Goal: Complete application form: Complete application form

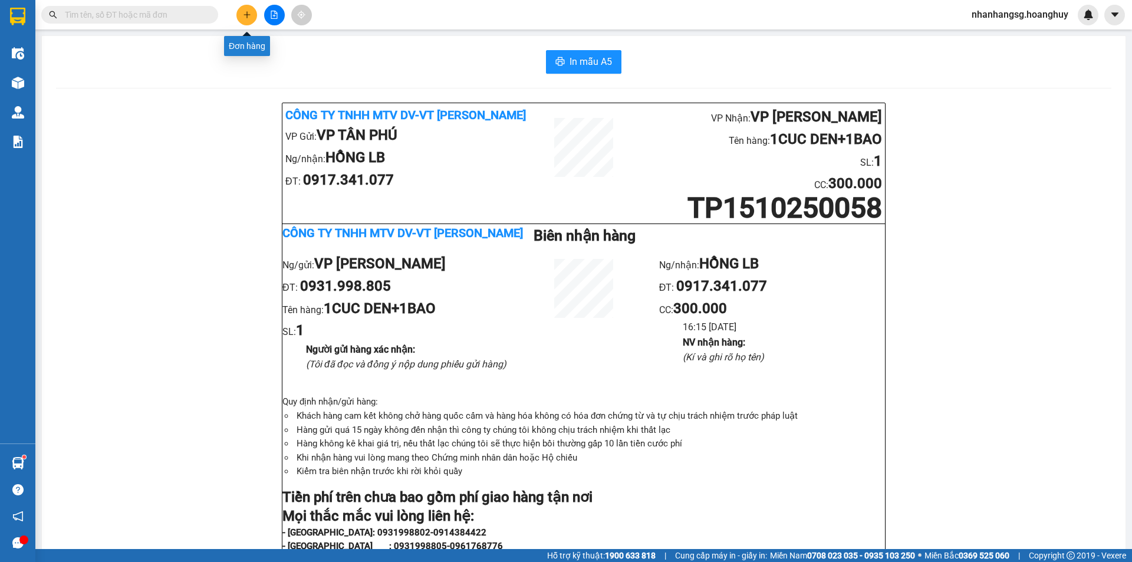
click at [246, 17] on icon "plus" at bounding box center [247, 15] width 8 height 8
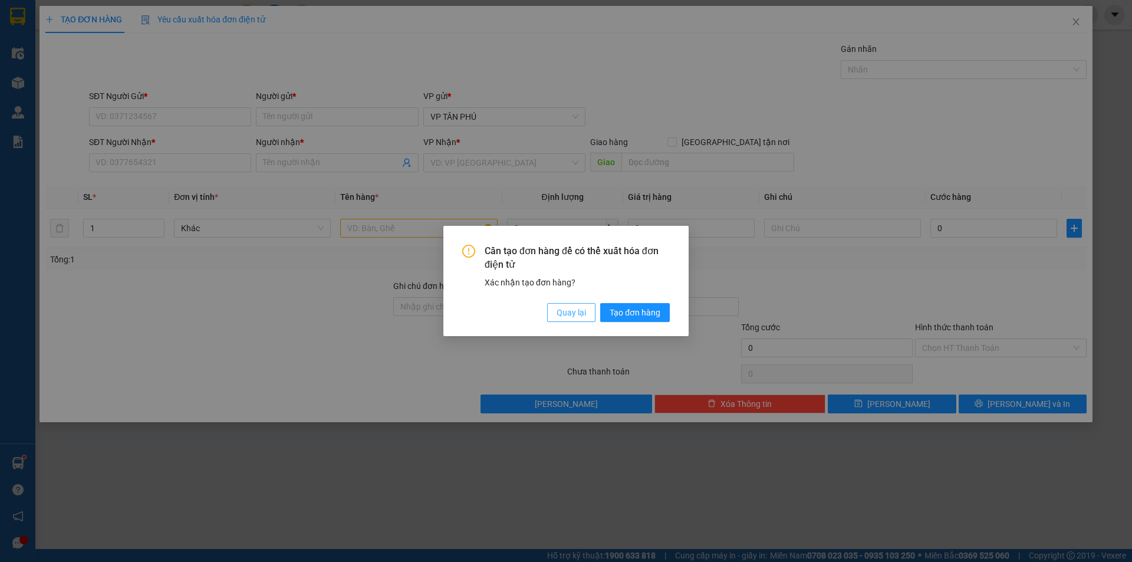
click at [584, 310] on span "Quay lại" at bounding box center [570, 312] width 29 height 13
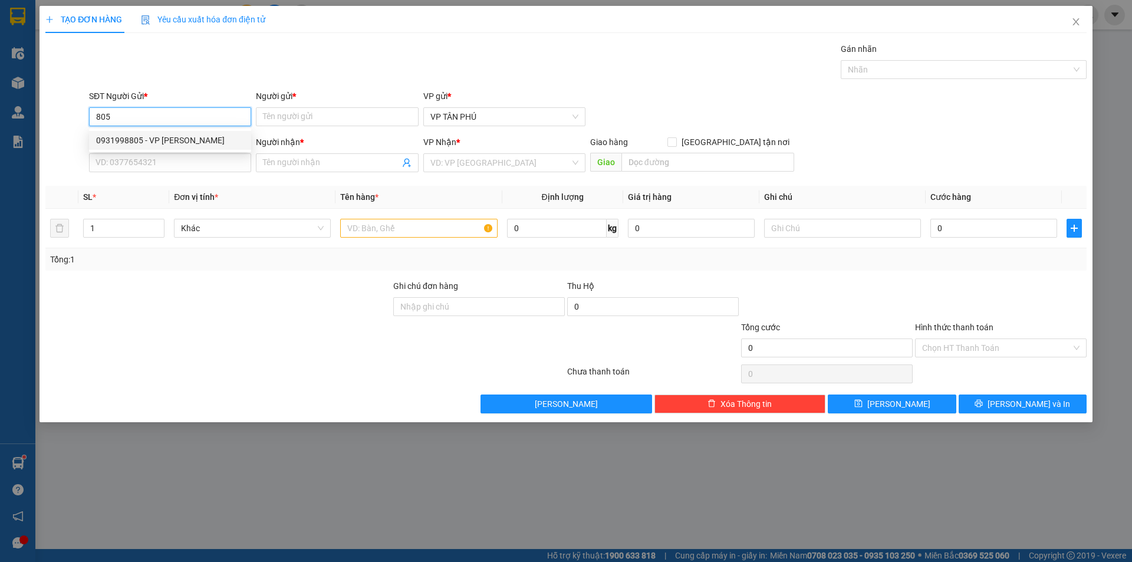
click at [156, 140] on div "0931998805 - VP [PERSON_NAME]" at bounding box center [170, 140] width 148 height 13
type input "0931998805"
type input "VP [PERSON_NAME]"
type input "0917341077"
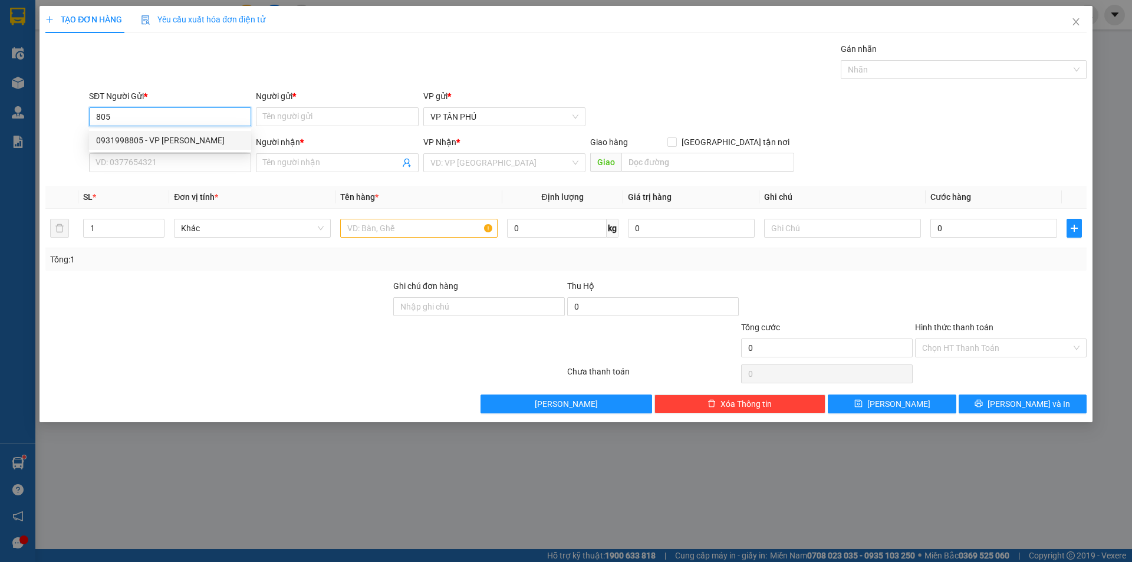
type input "HỒNG LB"
type input "0931998805"
click at [164, 192] on div "SL *" at bounding box center [123, 196] width 81 height 13
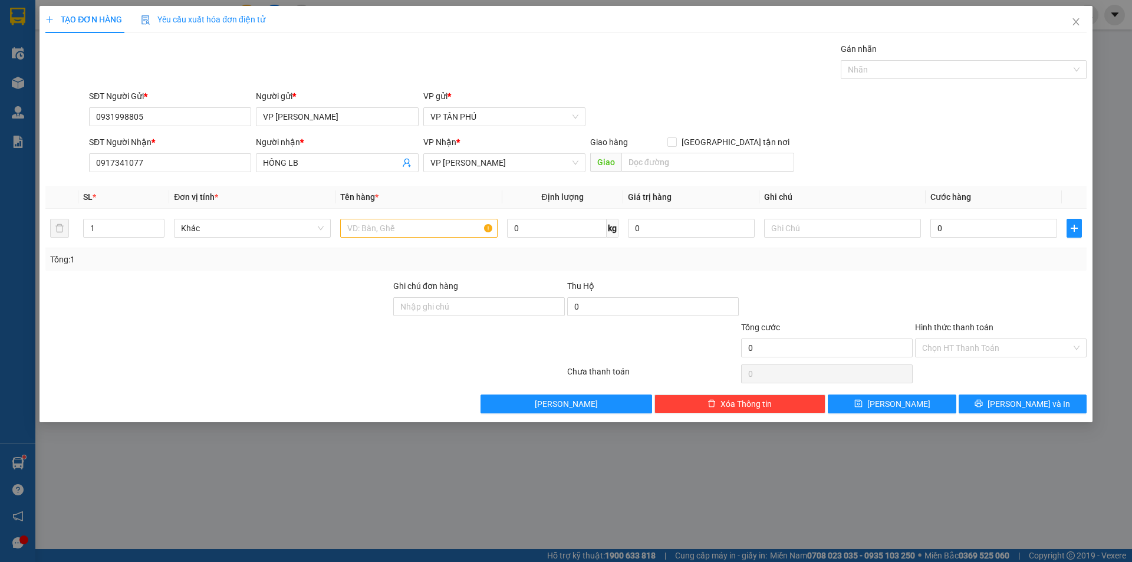
click at [163, 177] on div "Transit Pickup Surcharge Ids Transit Deliver Surcharge Ids Transit Deliver Surc…" at bounding box center [565, 227] width 1041 height 371
click at [168, 159] on input "0917341077" at bounding box center [170, 162] width 162 height 19
click at [170, 159] on input "0917341077" at bounding box center [170, 162] width 162 height 19
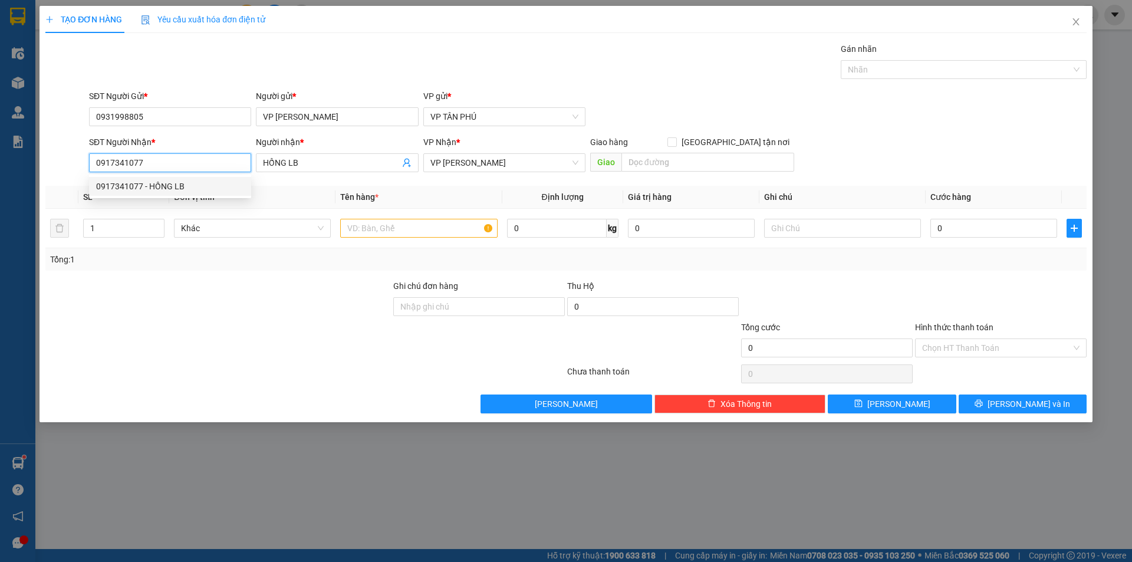
click at [171, 159] on input "0917341077" at bounding box center [170, 162] width 162 height 19
click at [175, 182] on div "0916620142 - HÔNG DUNG MB" at bounding box center [170, 186] width 148 height 13
type input "0916620142"
type input "HÔNG DUNG MB"
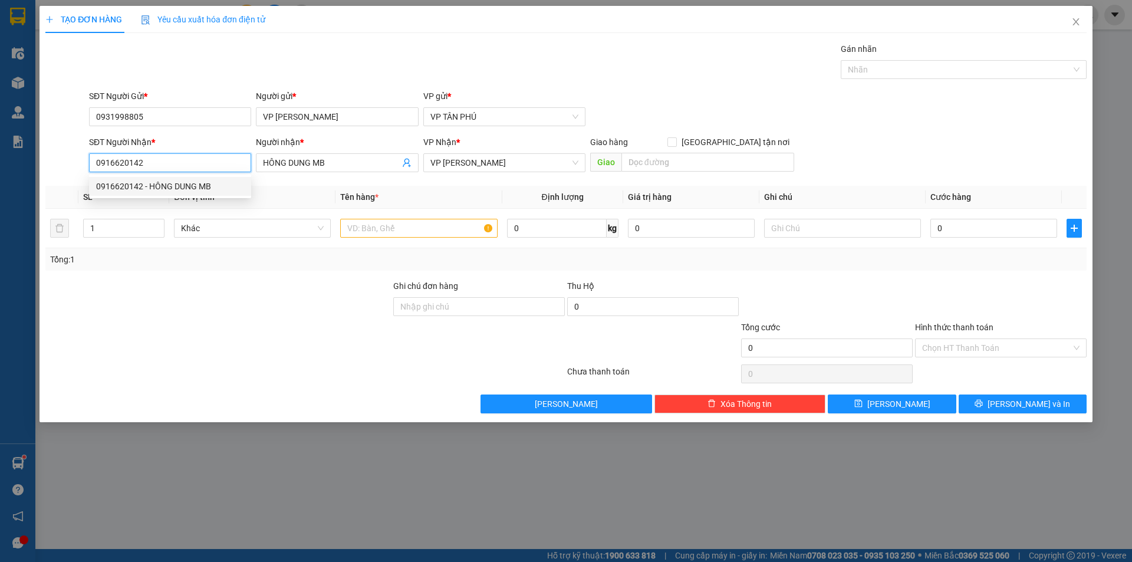
click at [175, 182] on div "0916620142 - HÔNG DUNG MB" at bounding box center [170, 186] width 148 height 13
type input "0916620142"
click at [394, 227] on input "text" at bounding box center [418, 228] width 157 height 19
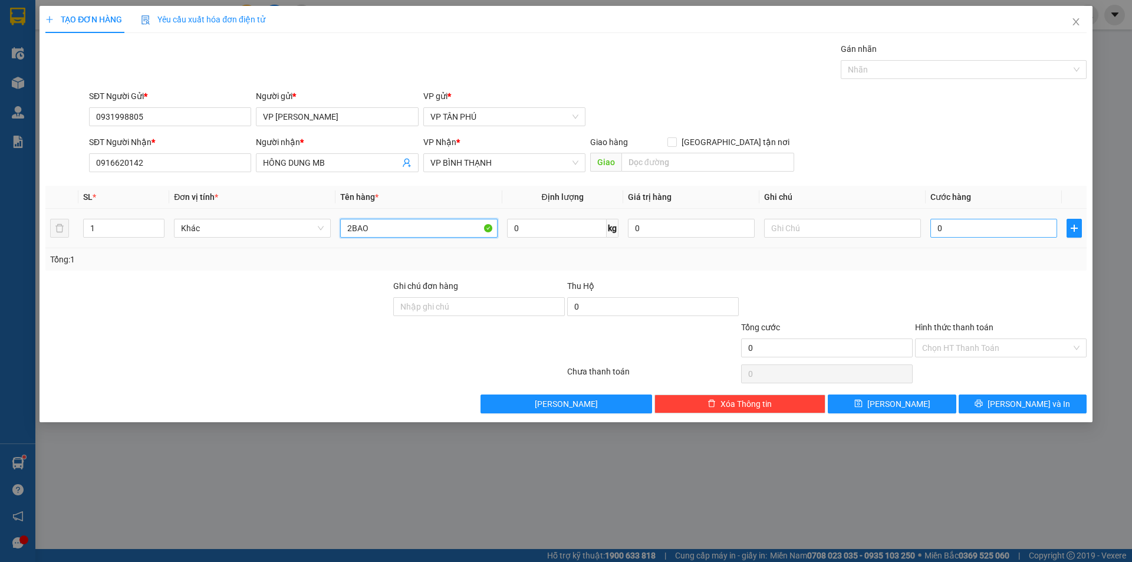
type input "2BAO"
click at [952, 225] on input "0" at bounding box center [993, 228] width 127 height 19
type input "1"
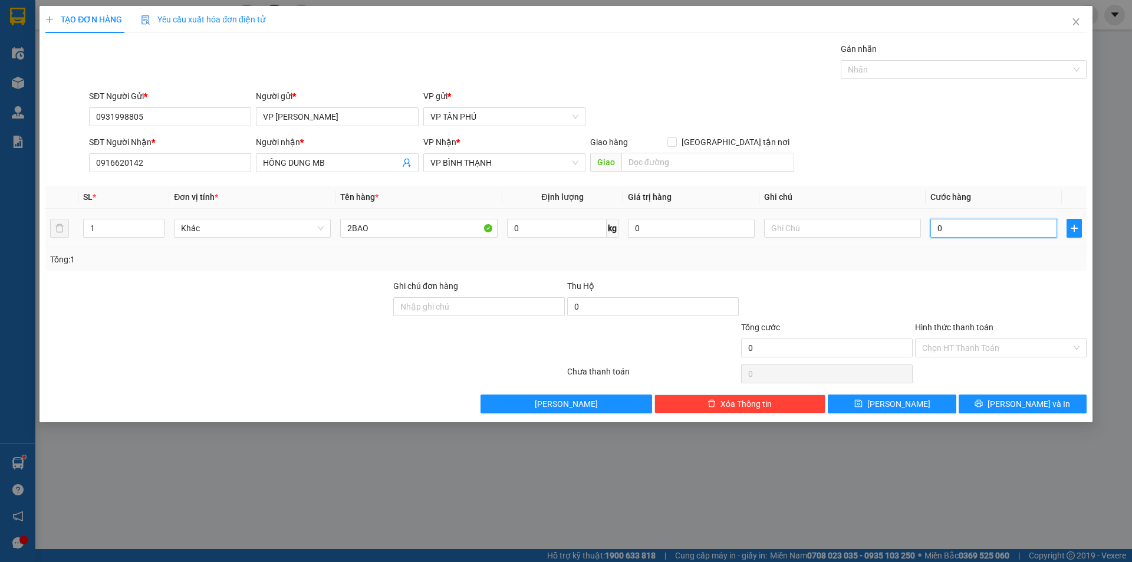
type input "1"
type input "13"
type input "130"
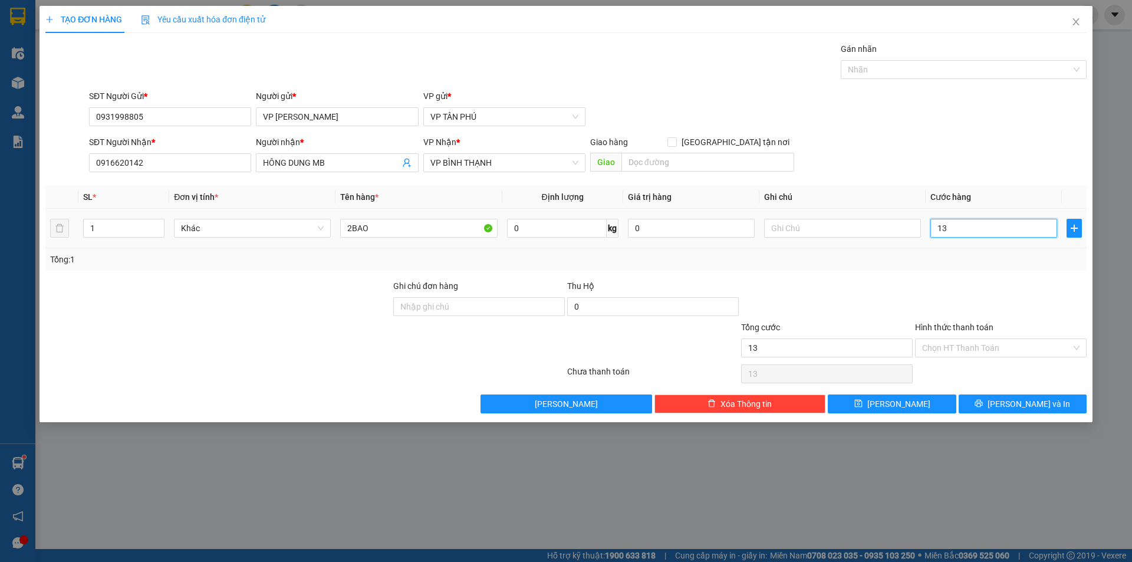
type input "130"
type input "130.000"
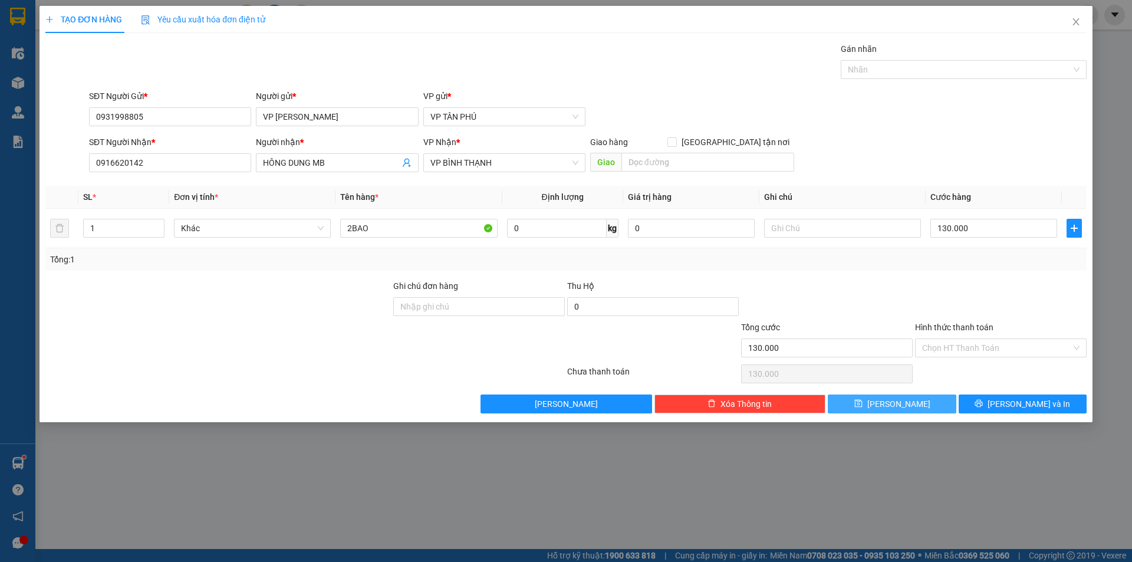
click at [923, 397] on button "[PERSON_NAME]" at bounding box center [892, 403] width 128 height 19
type input "0"
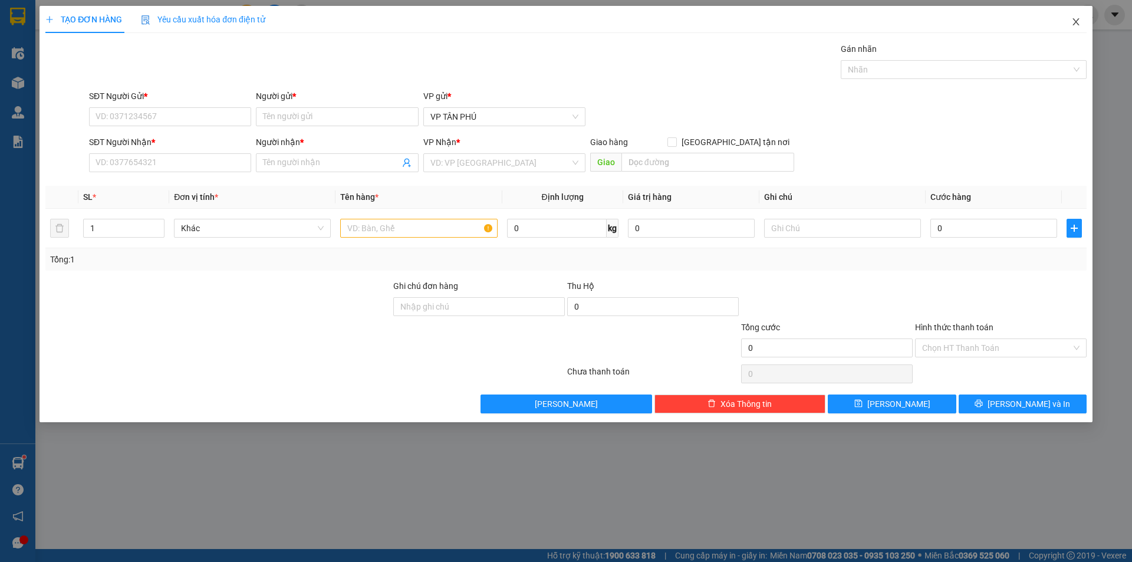
click at [1078, 21] on icon "close" at bounding box center [1075, 21] width 9 height 9
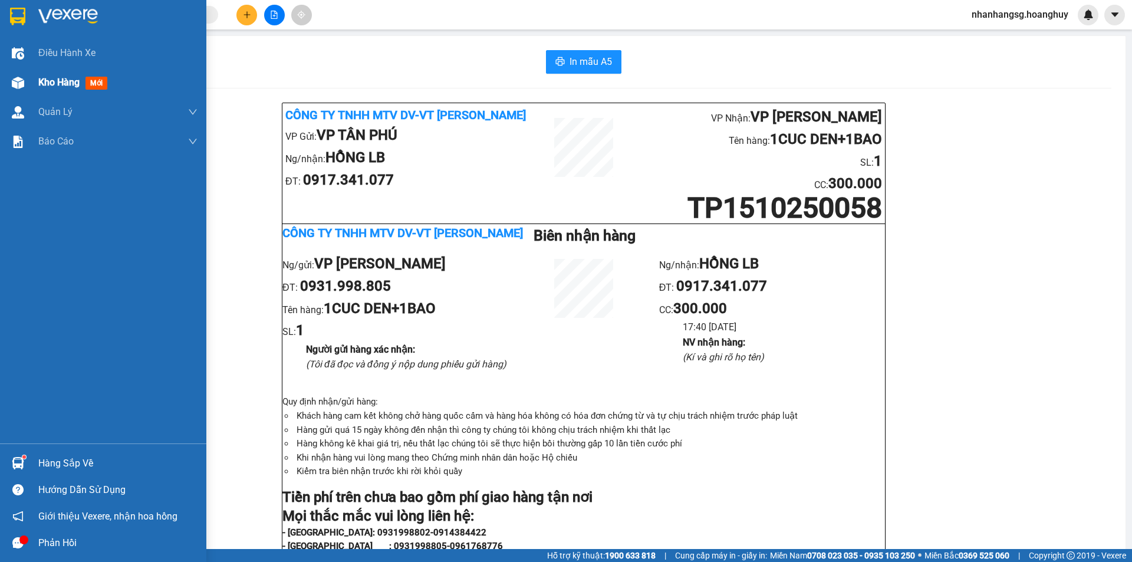
click at [41, 84] on span "Kho hàng" at bounding box center [58, 82] width 41 height 11
